Goal: Task Accomplishment & Management: Complete application form

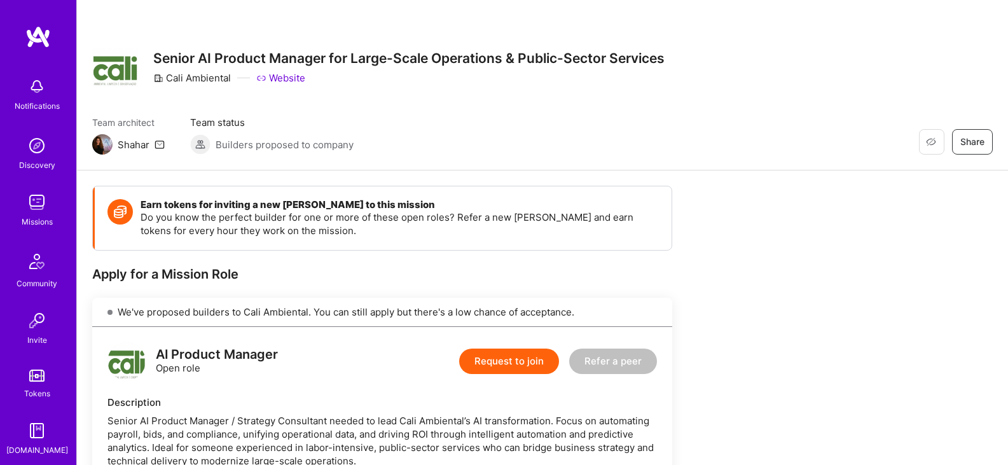
scroll to position [95, 0]
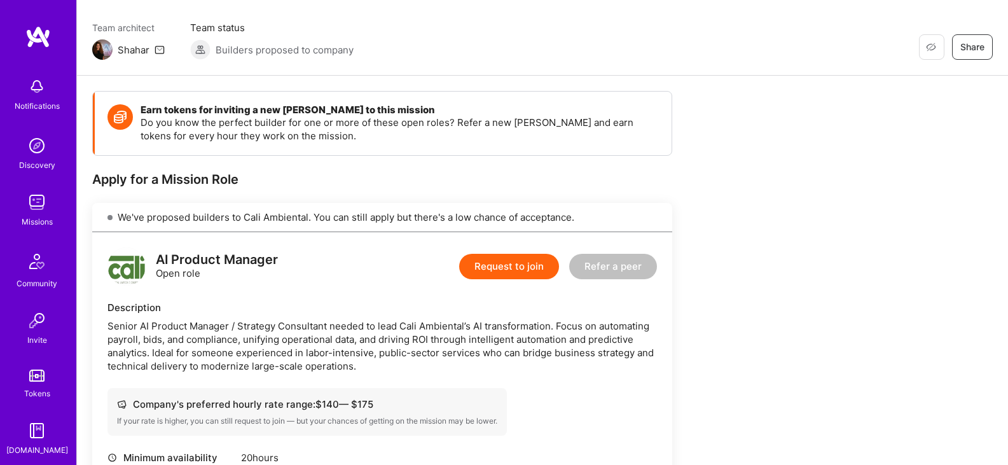
click at [522, 276] on button "Request to join" at bounding box center [509, 266] width 100 height 25
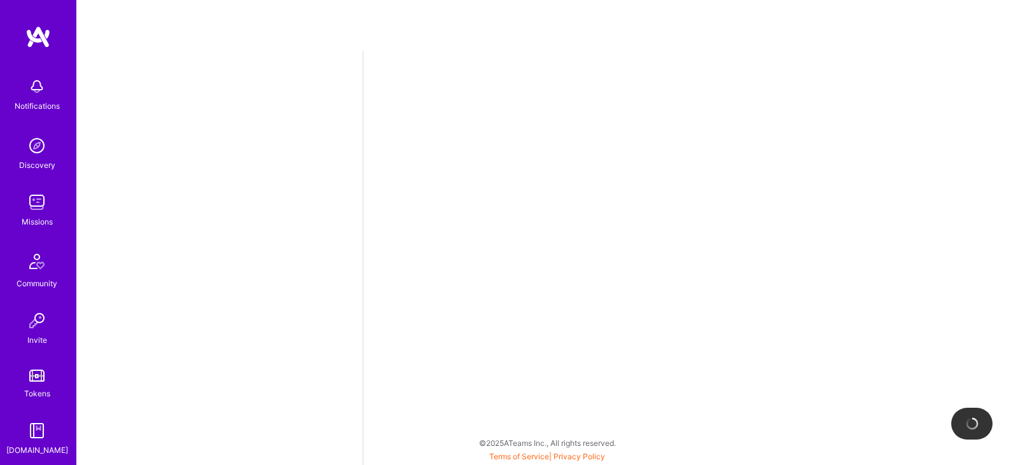
select select "IL"
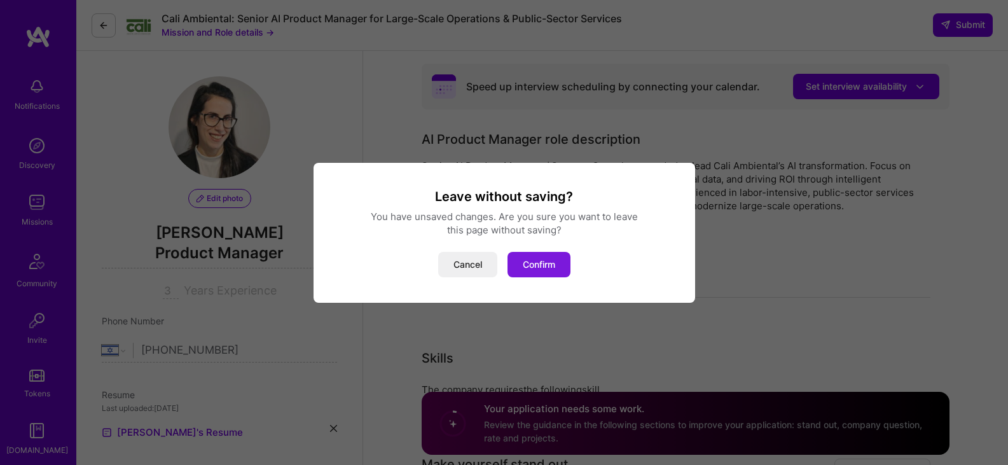
click at [566, 264] on button "Confirm" at bounding box center [539, 264] width 63 height 25
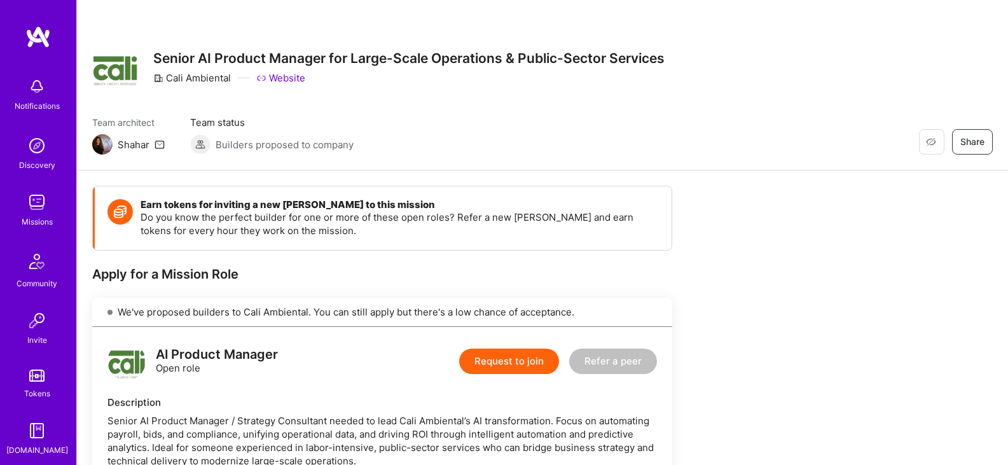
scroll to position [158, 0]
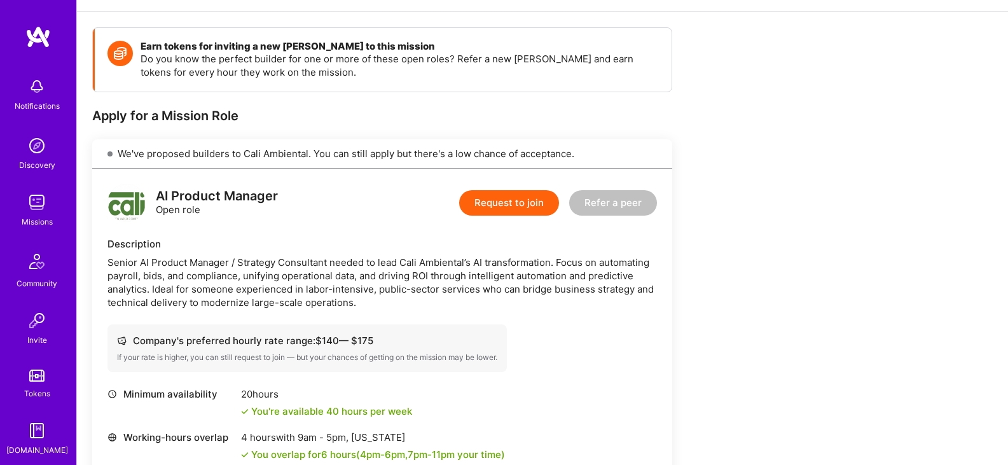
click at [297, 295] on div "Senior AI Product Manager / Strategy Consultant needed to lead Cali Ambiental’s…" at bounding box center [383, 282] width 550 height 53
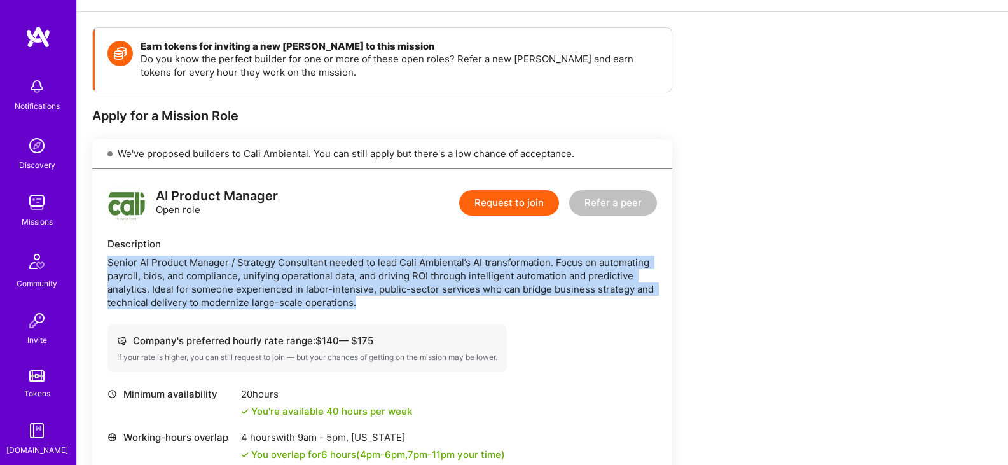
click at [297, 295] on div "Senior AI Product Manager / Strategy Consultant needed to lead Cali Ambiental’s…" at bounding box center [383, 282] width 550 height 53
copy div "Senior AI Product Manager / Strategy Consultant needed to lead Cali Ambiental’s…"
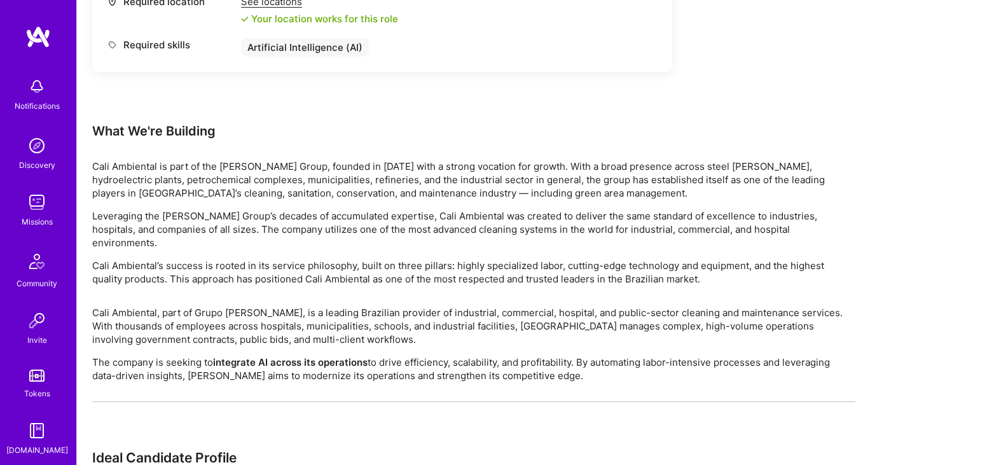
scroll to position [639, 0]
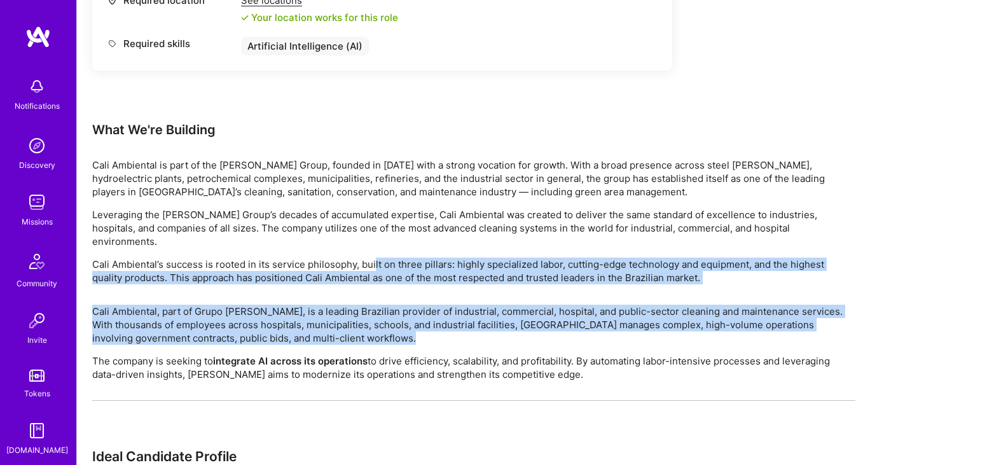
drag, startPoint x: 545, startPoint y: 369, endPoint x: 373, endPoint y: 254, distance: 206.8
click at [373, 254] on div "Earn tokens for inviting a new A.Teamer to this mission Do you know the perfect…" at bounding box center [474, 94] width 764 height 1095
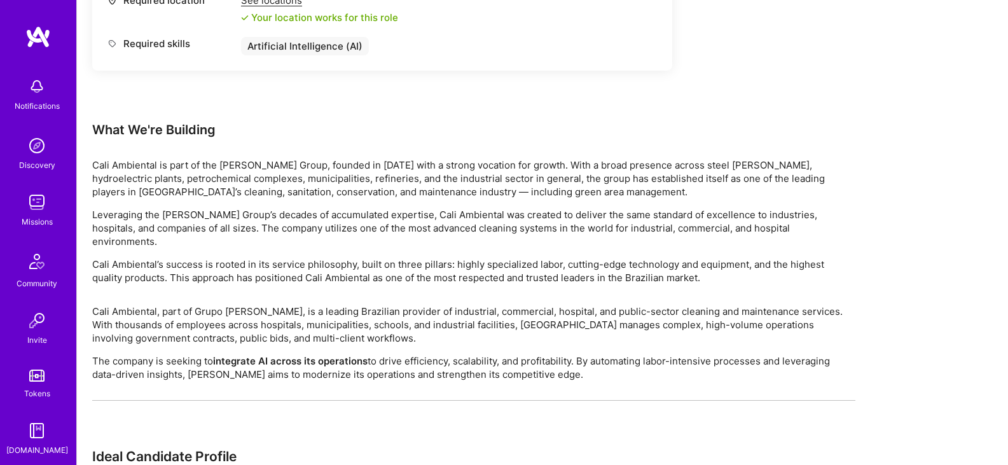
click at [242, 205] on div "Cali Ambiental is part of the Mosca Group, founded in 1959 with a strong vocati…" at bounding box center [474, 221] width 764 height 126
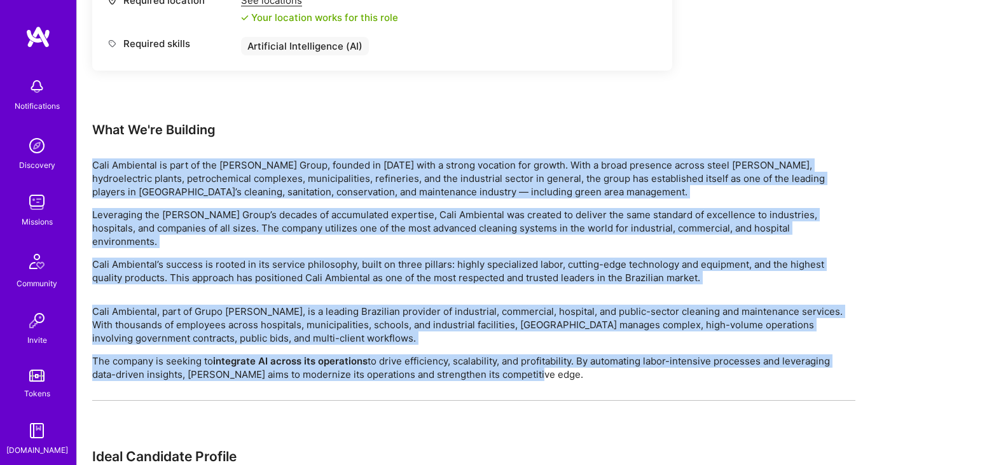
drag, startPoint x: 552, startPoint y: 363, endPoint x: 83, endPoint y: 148, distance: 515.1
click at [83, 148] on div "Earn tokens for inviting a new A.Teamer to this mission Do you know the perfect…" at bounding box center [543, 107] width 932 height 1150
copy div "Cali Ambiental is part of the Mosca Group, founded in 1959 with a strong vocati…"
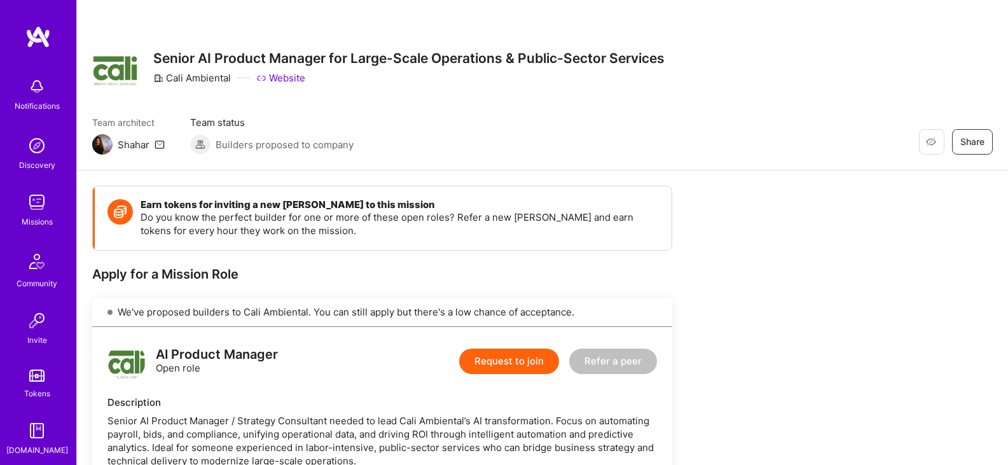
click at [823, 31] on div "Restore Not Interested Share Senior AI Product Manager for Large-Scale Operatio…" at bounding box center [543, 85] width 932 height 171
